Goal: Transaction & Acquisition: Obtain resource

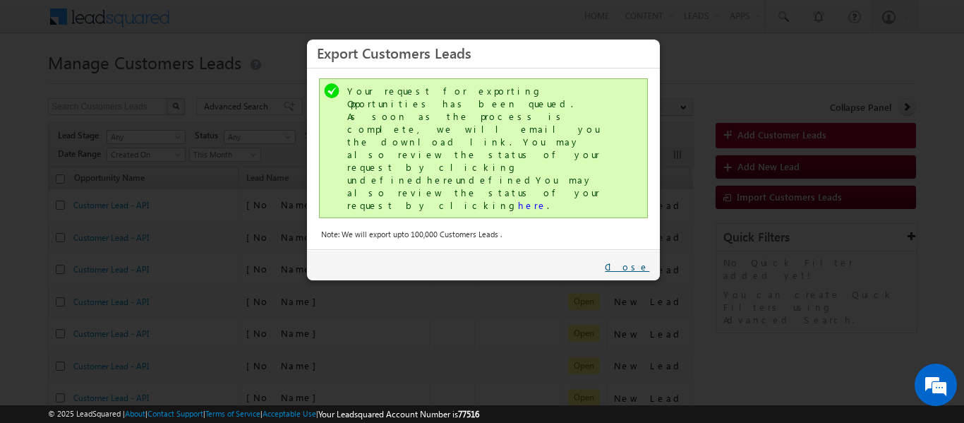
click at [639, 260] on link "Close" at bounding box center [627, 266] width 44 height 13
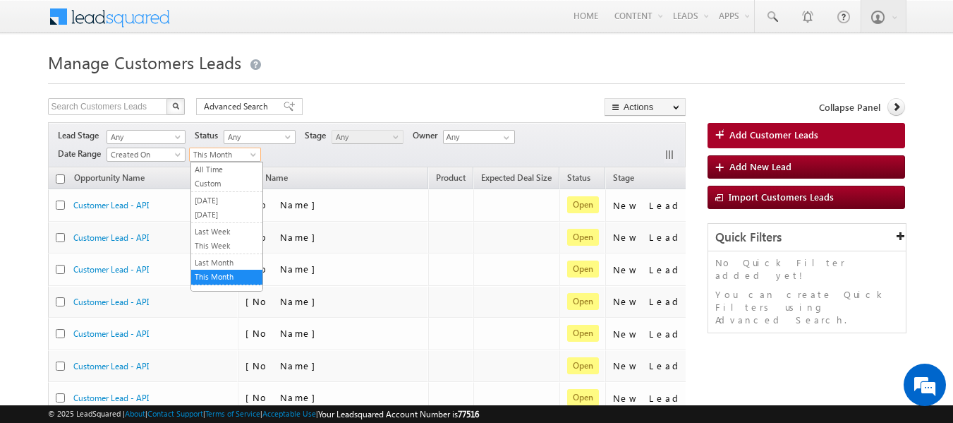
click at [247, 152] on span "This Month" at bounding box center [223, 154] width 67 height 13
click at [212, 171] on link "All Time" at bounding box center [226, 169] width 71 height 13
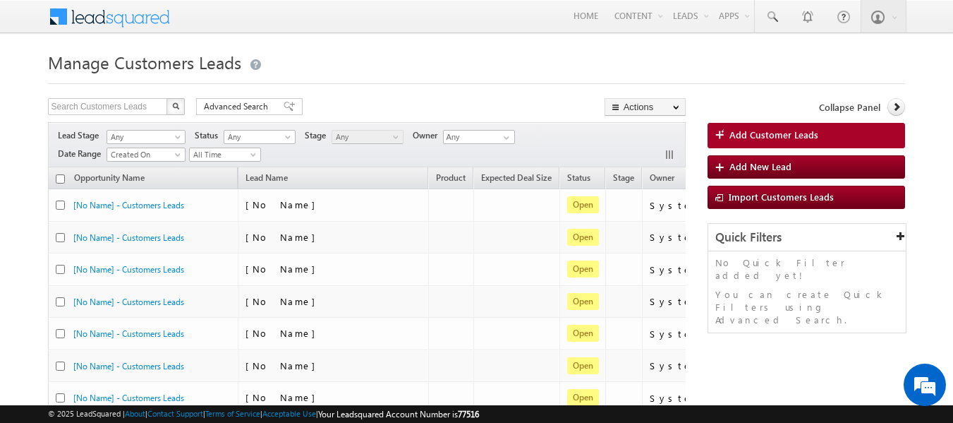
click at [403, 68] on h1 "Manage Customers Leads" at bounding box center [477, 61] width 858 height 28
click at [284, 103] on span at bounding box center [289, 107] width 11 height 10
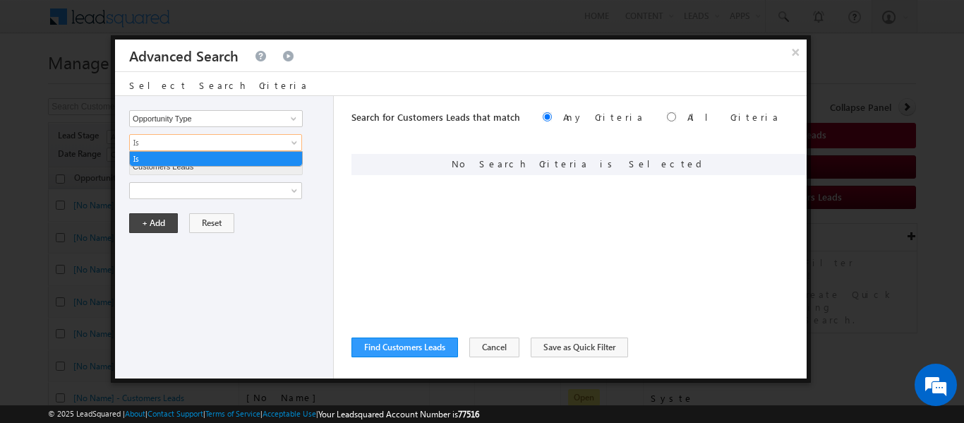
click at [168, 144] on span "Is" at bounding box center [206, 142] width 153 height 13
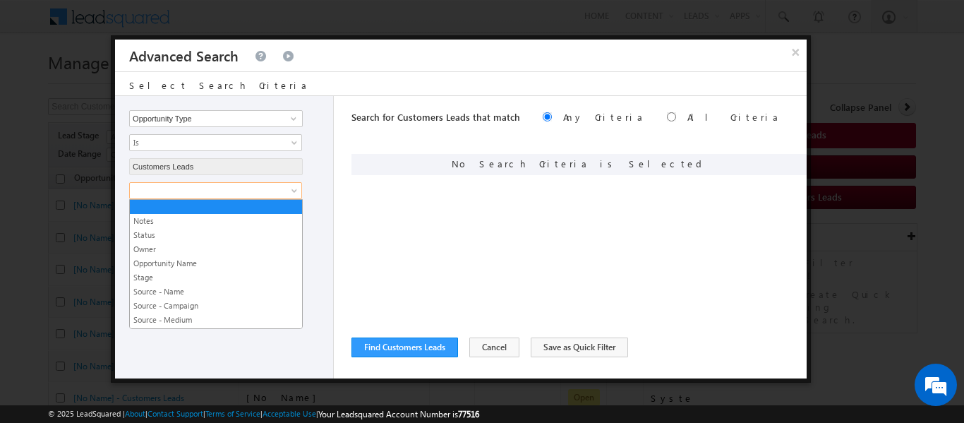
click at [177, 191] on span at bounding box center [206, 190] width 153 height 13
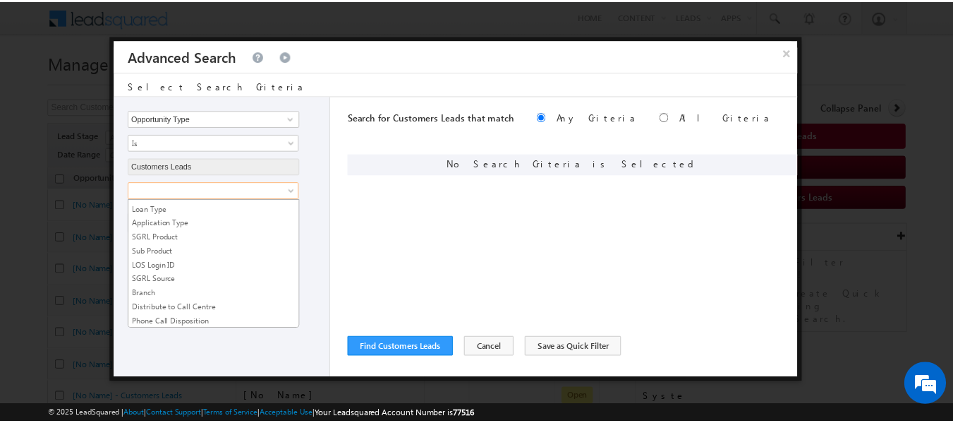
scroll to position [524, 0]
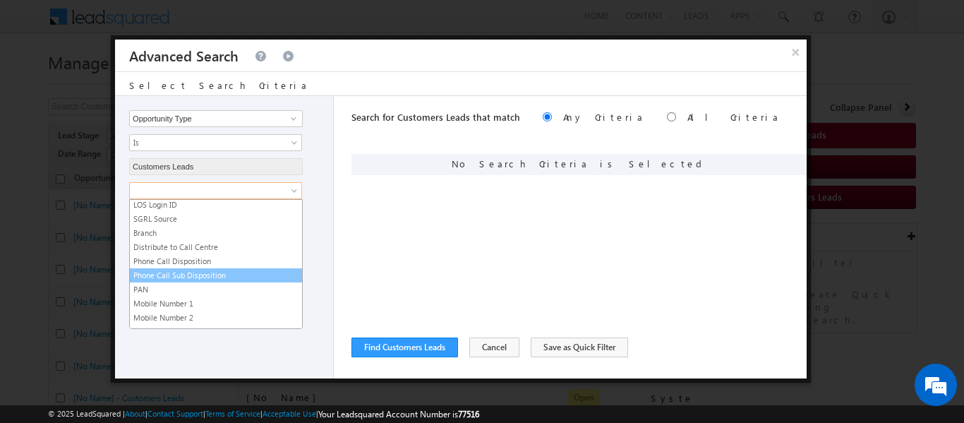
click at [211, 279] on link "Phone Call Sub Disposition" at bounding box center [216, 275] width 172 height 13
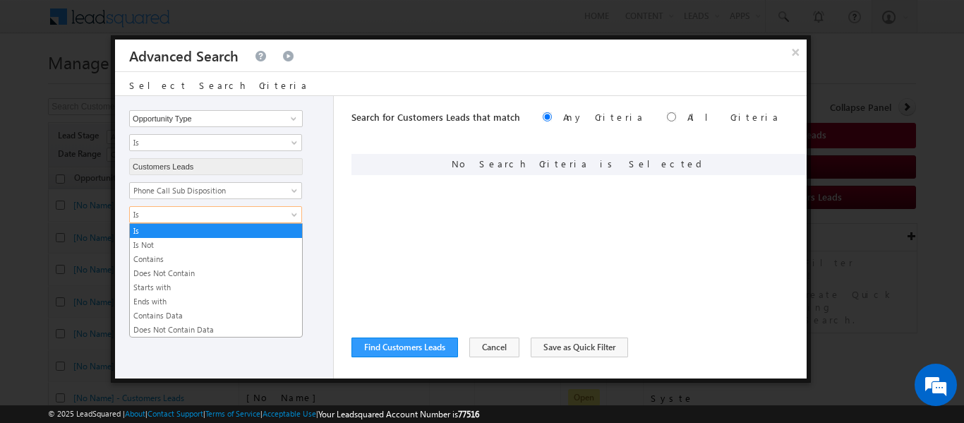
click at [174, 217] on span "Is" at bounding box center [206, 214] width 153 height 13
click at [171, 315] on link "Contains Data" at bounding box center [216, 315] width 172 height 13
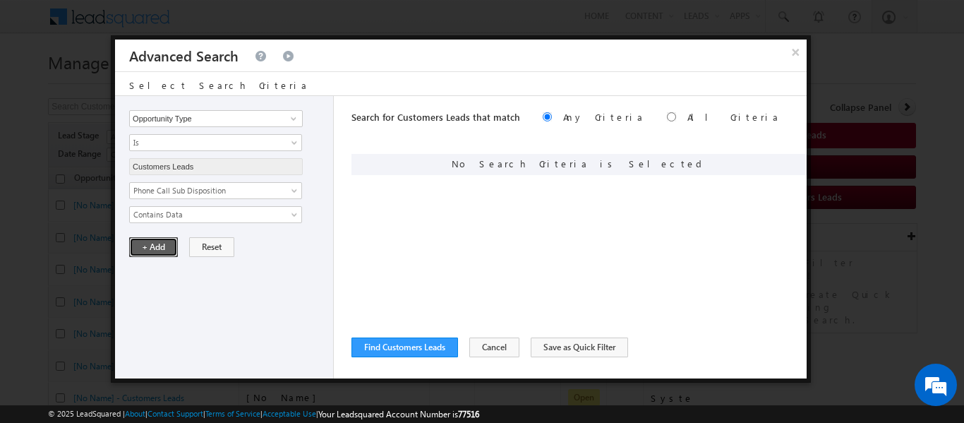
click at [154, 245] on button "+ Add" at bounding box center [153, 247] width 49 height 20
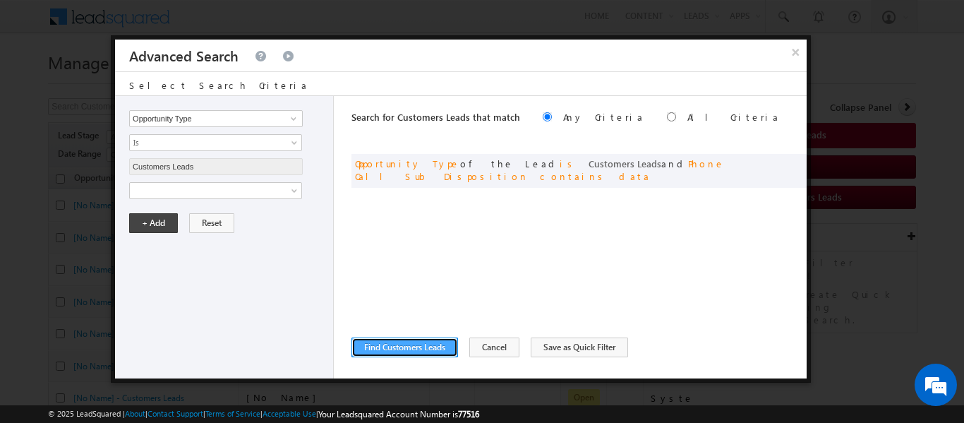
click at [399, 348] on button "Find Customers Leads" at bounding box center [404, 347] width 107 height 20
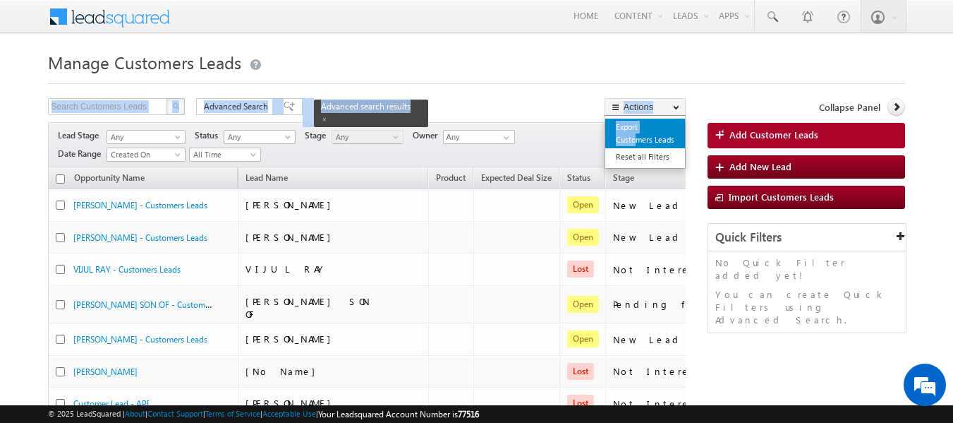
drag, startPoint x: 590, startPoint y: 61, endPoint x: 633, endPoint y: 140, distance: 90.3
click at [633, 140] on link "Export Customers Leads" at bounding box center [645, 134] width 80 height 30
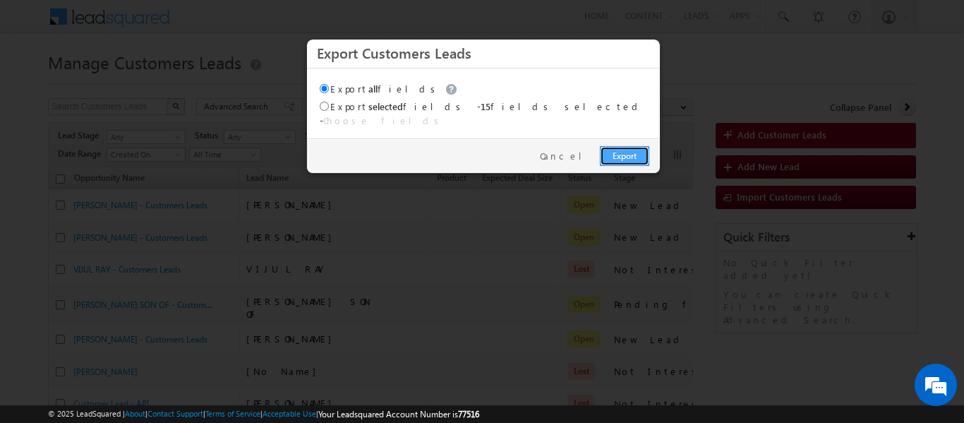
click at [622, 147] on link "Export" at bounding box center [624, 156] width 49 height 20
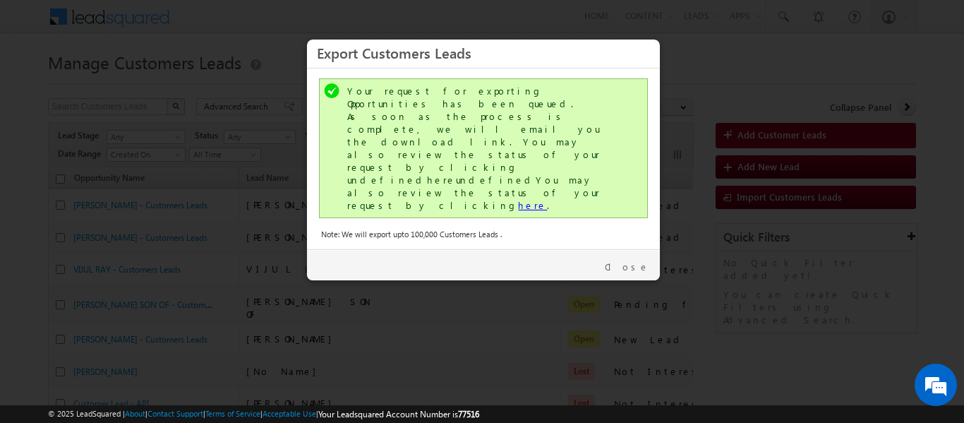
click at [518, 199] on link "here" at bounding box center [532, 205] width 29 height 12
click at [639, 260] on link "Close" at bounding box center [627, 266] width 44 height 13
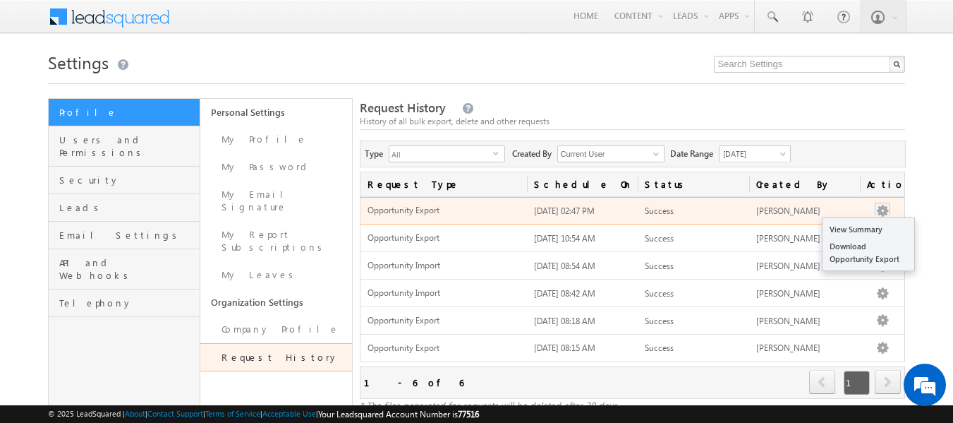
click at [880, 212] on button "button" at bounding box center [882, 211] width 14 height 14
click at [852, 247] on link "Download Opportunity Export" at bounding box center [868, 253] width 92 height 30
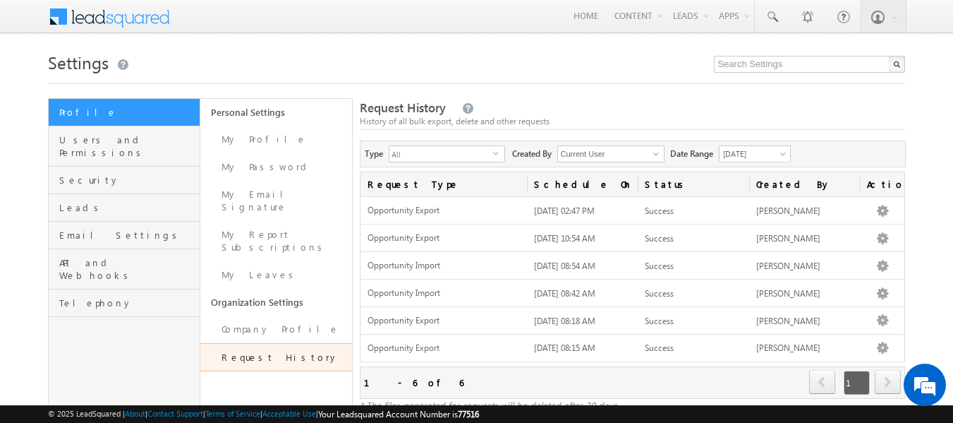
click at [358, 61] on h1 "Settings" at bounding box center [477, 61] width 858 height 28
click at [421, 51] on h1 "Settings" at bounding box center [477, 61] width 858 height 28
